Goal: Task Accomplishment & Management: Complete application form

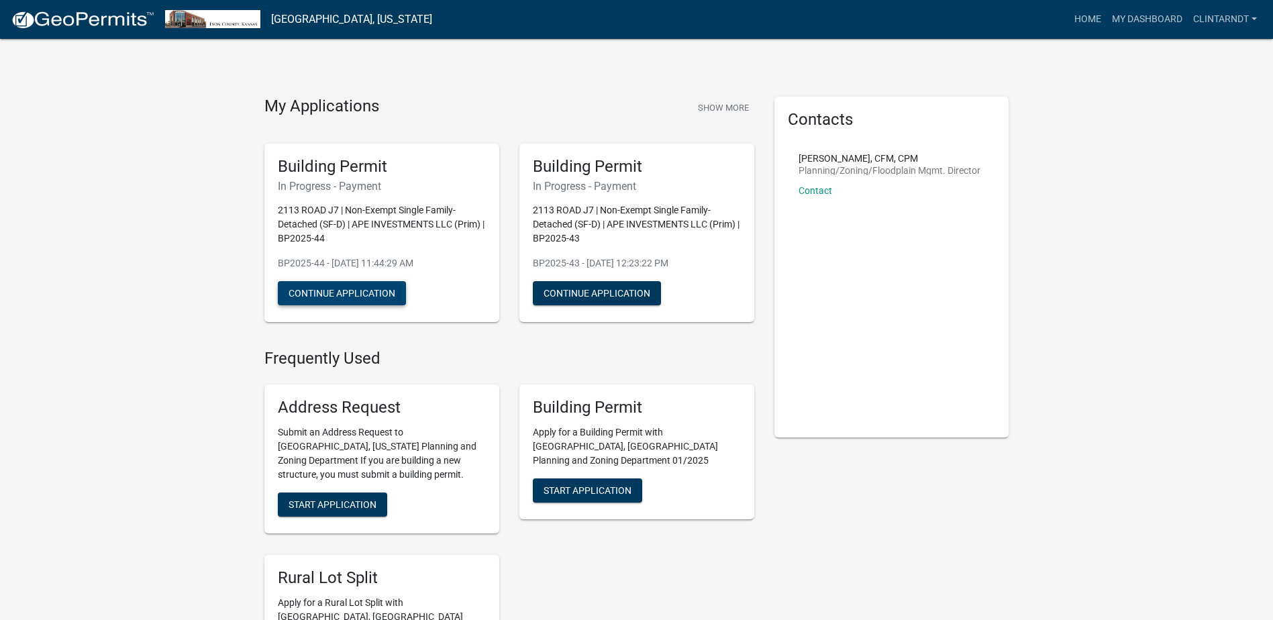
click at [346, 291] on button "Continue Application" at bounding box center [342, 293] width 128 height 24
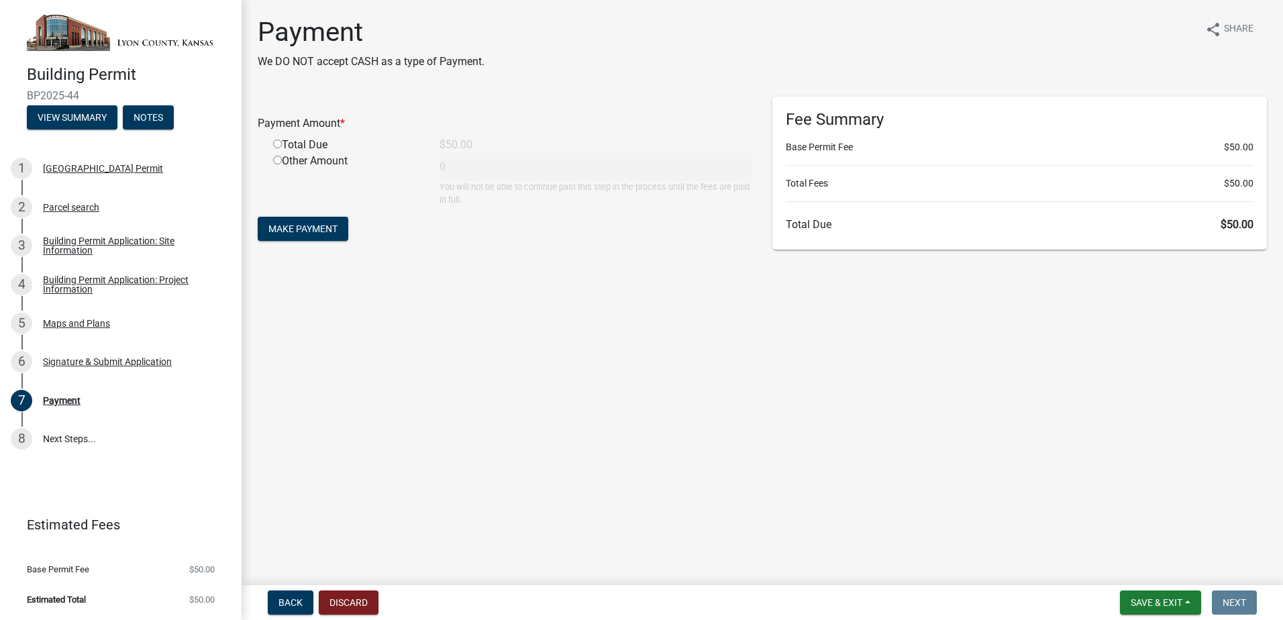
click at [279, 143] on input "radio" at bounding box center [277, 144] width 9 height 9
radio input "true"
type input "50"
click at [294, 228] on span "Make Payment" at bounding box center [302, 228] width 69 height 11
click at [297, 601] on span "Back" at bounding box center [291, 602] width 24 height 11
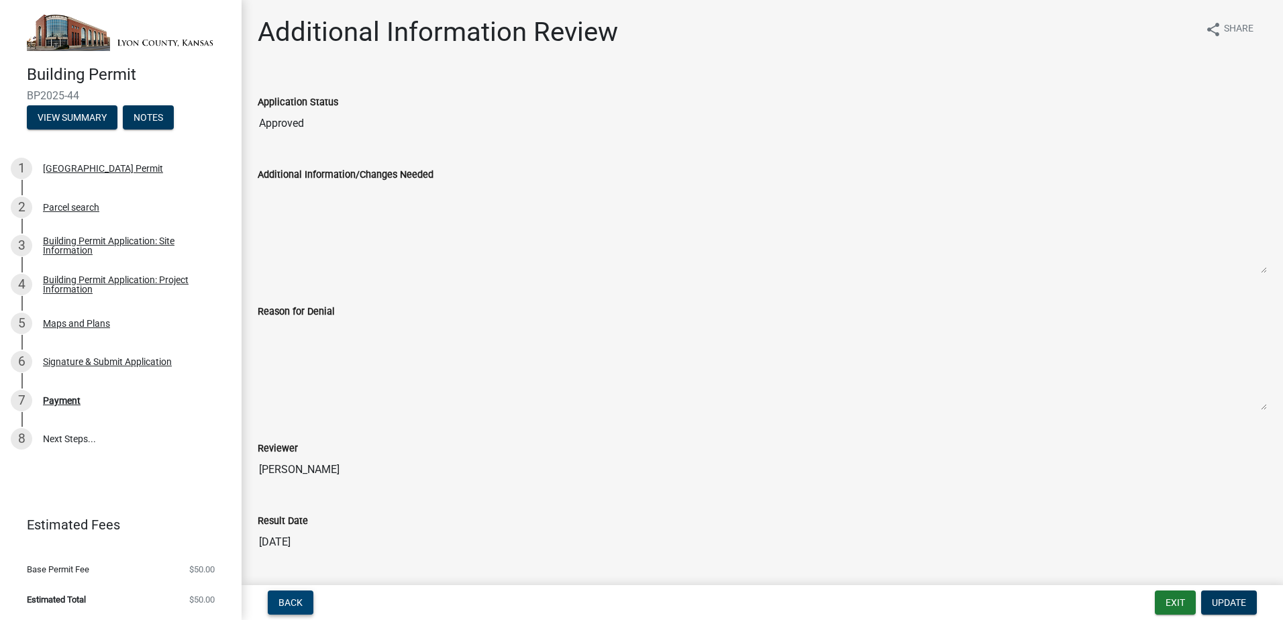
click at [283, 602] on span "Back" at bounding box center [291, 602] width 24 height 11
